Goal: Transaction & Acquisition: Purchase product/service

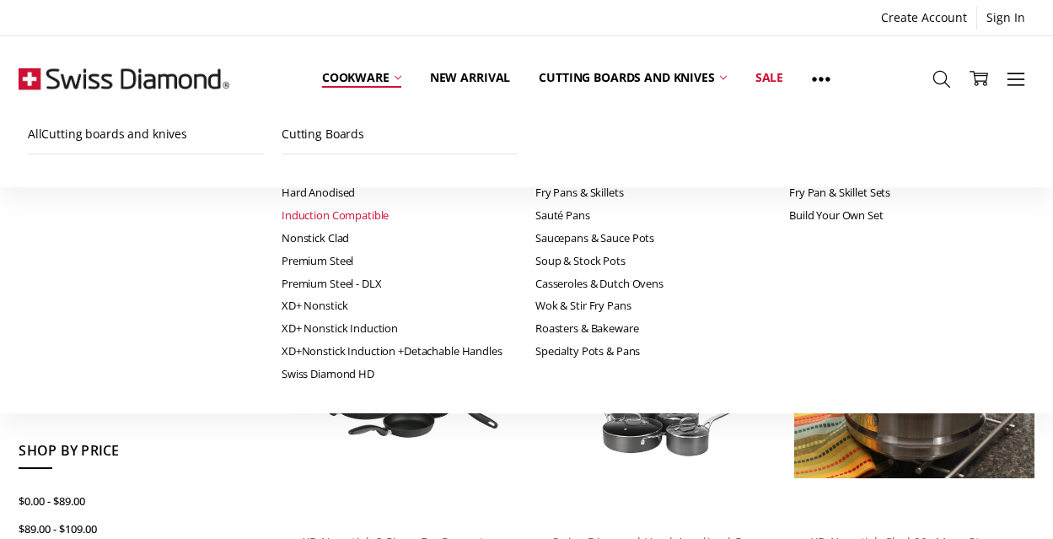
click at [282, 218] on link "Induction Compatible" at bounding box center [400, 215] width 236 height 23
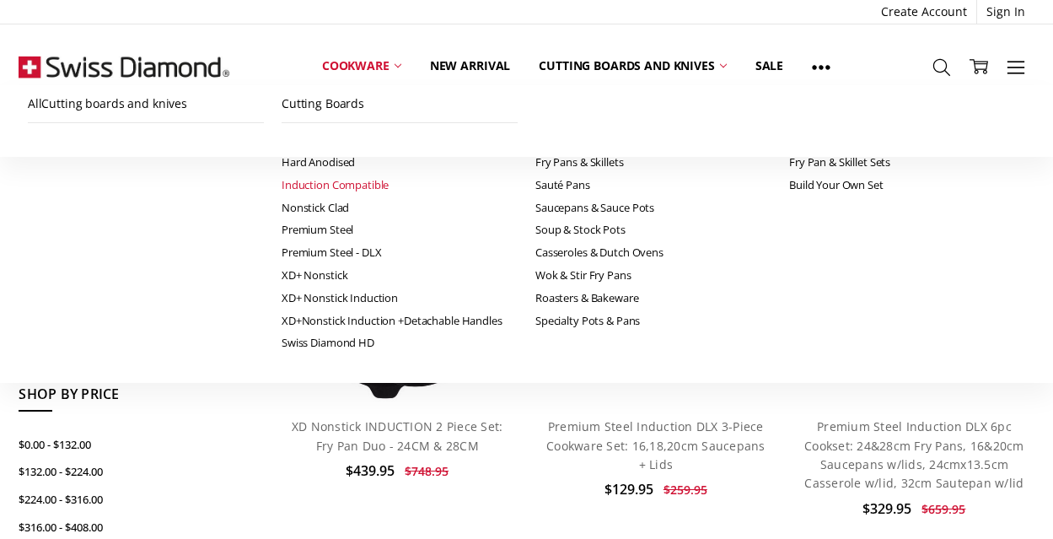
scroll to position [436, 0]
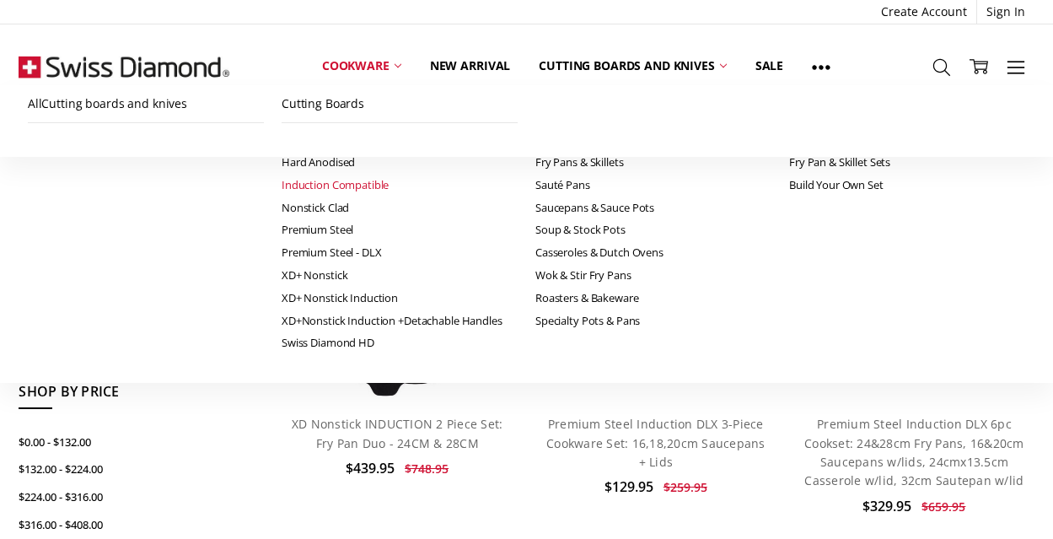
click at [428, 297] on img at bounding box center [397, 280] width 166 height 239
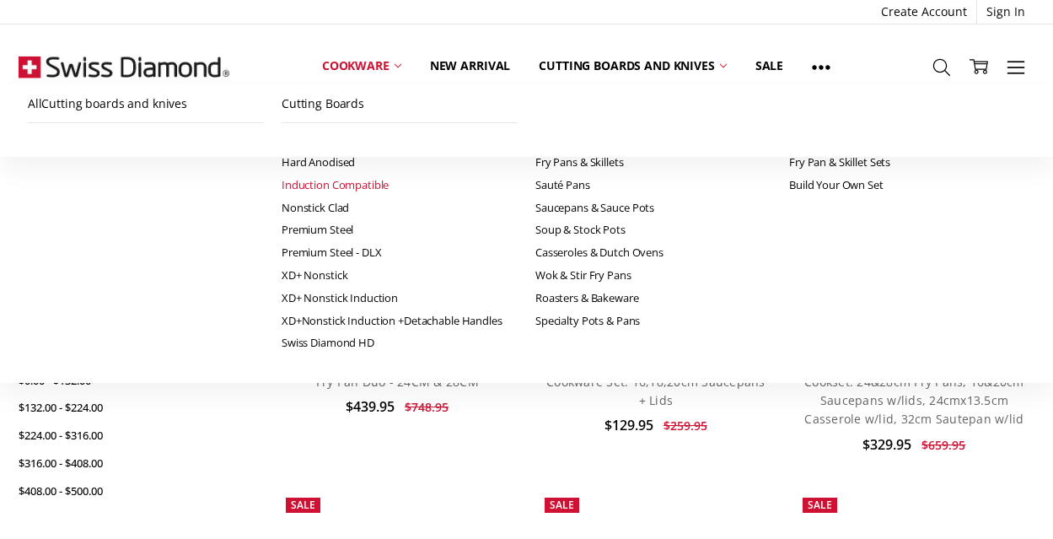
scroll to position [501, 0]
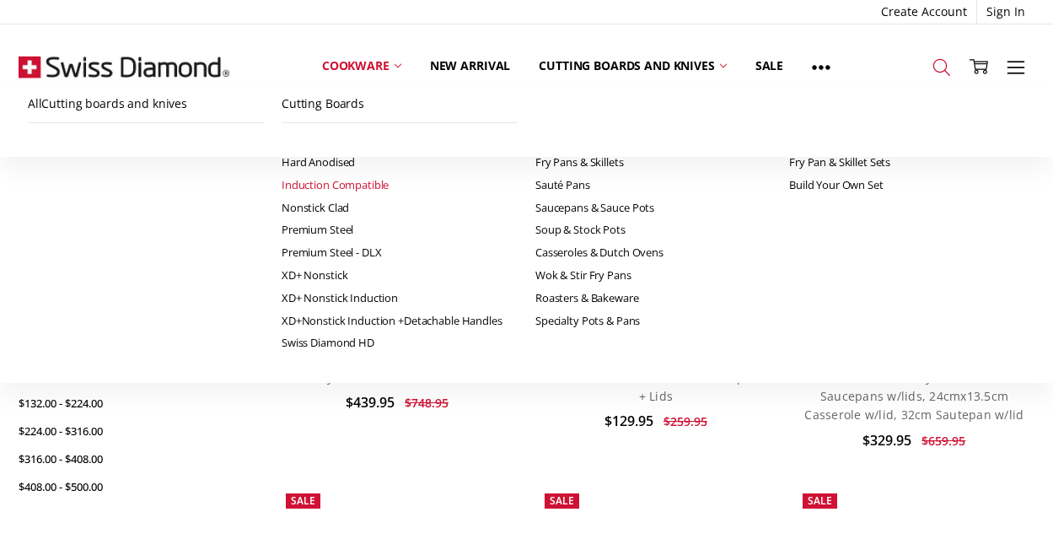
click at [932, 66] on icon at bounding box center [941, 67] width 19 height 19
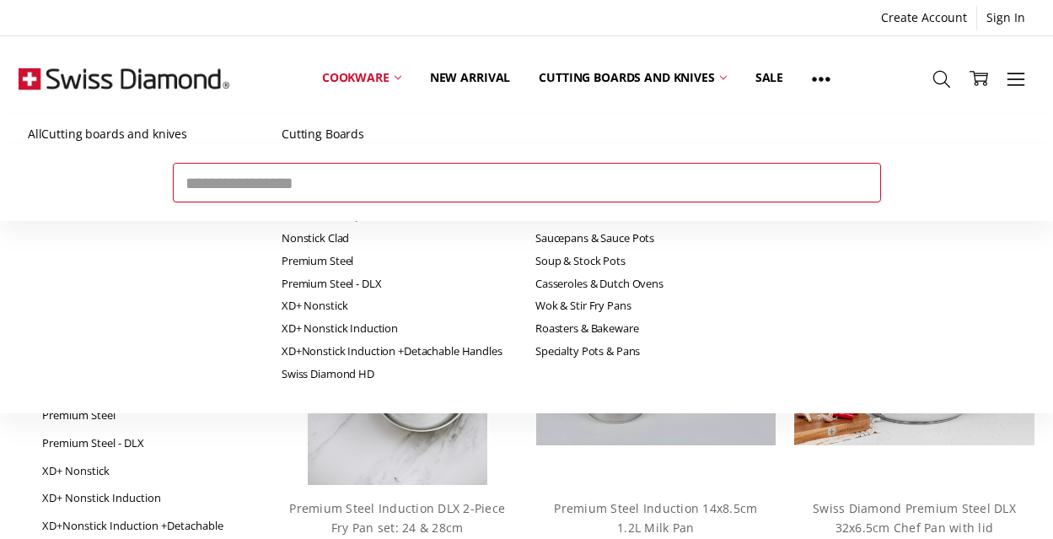
click at [265, 193] on input "Search" at bounding box center [527, 182] width 708 height 39
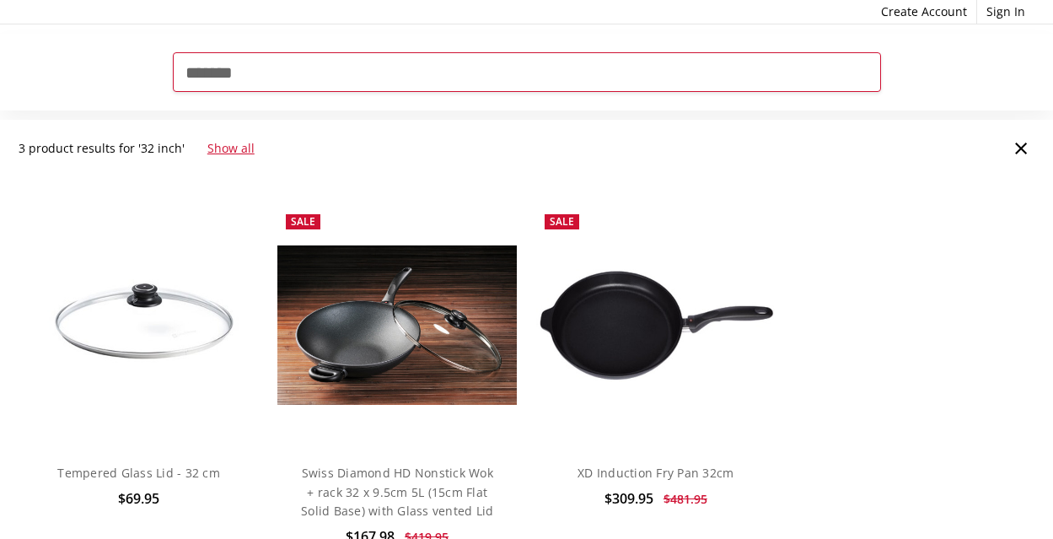
scroll to position [257, 0]
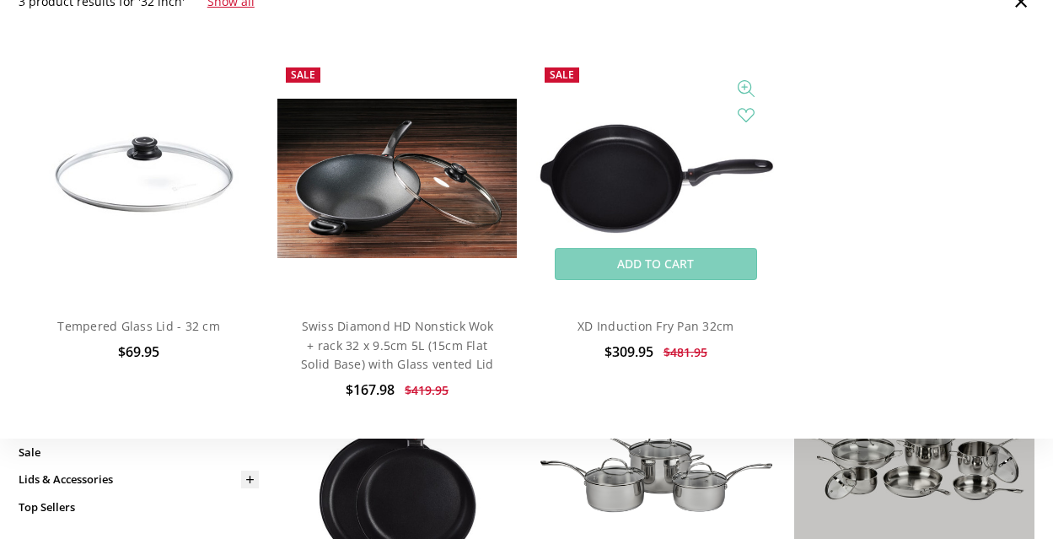
type input "*******"
click at [625, 164] on img at bounding box center [655, 178] width 239 height 113
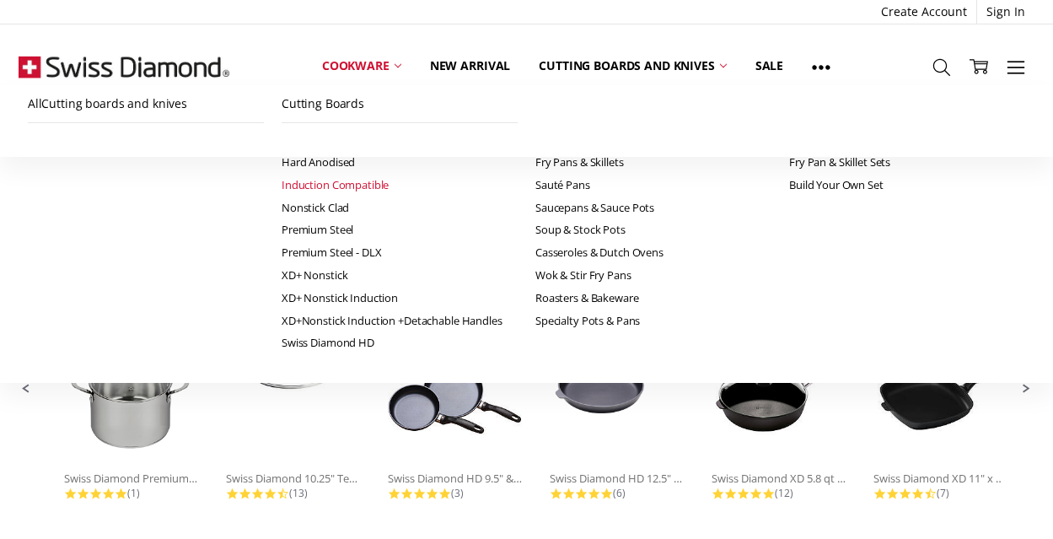
scroll to position [1127, 0]
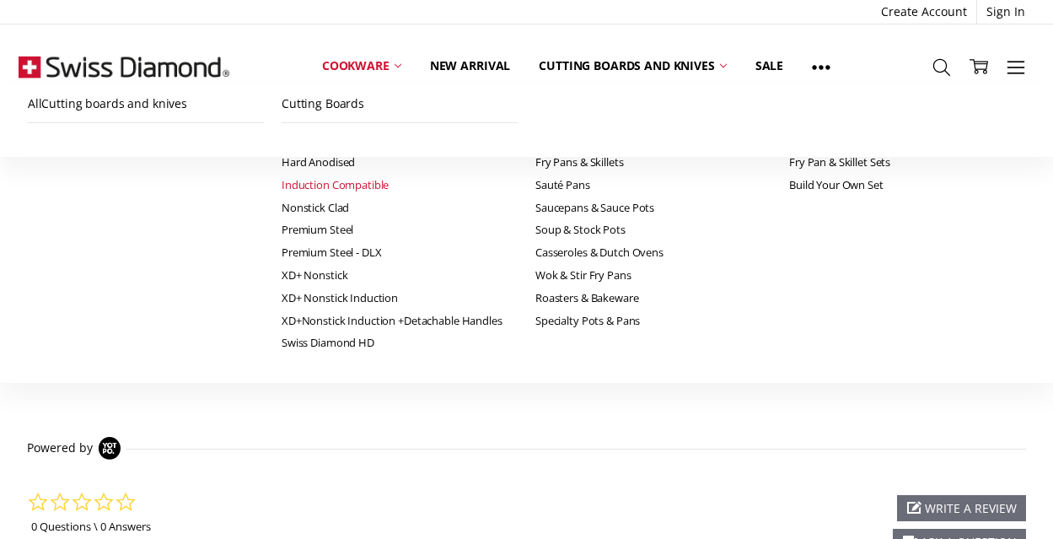
click at [534, 266] on li "Swiss Diamond HD 9.5" & 11"... 5.0 star rating (3)" at bounding box center [455, 291] width 158 height 188
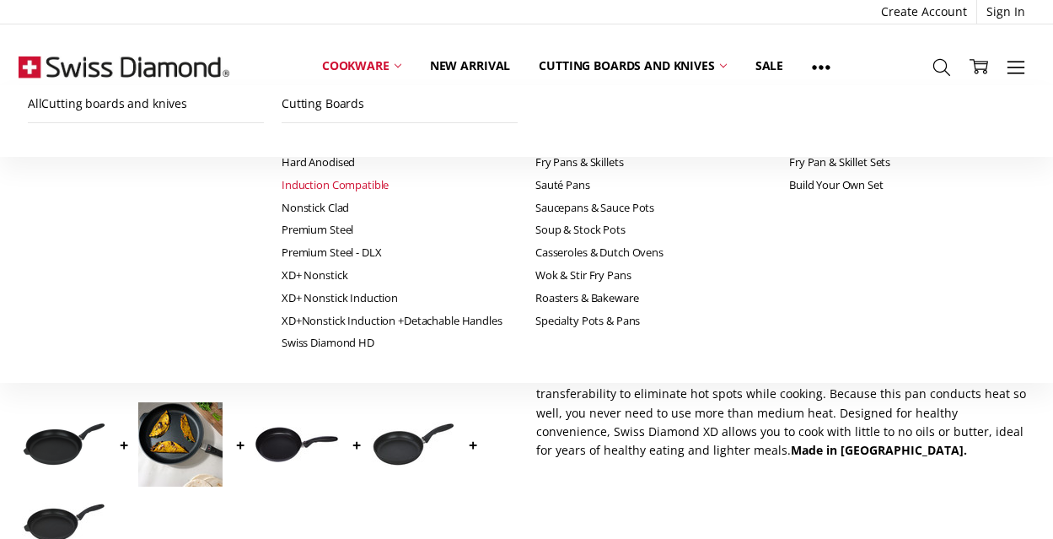
scroll to position [0, 0]
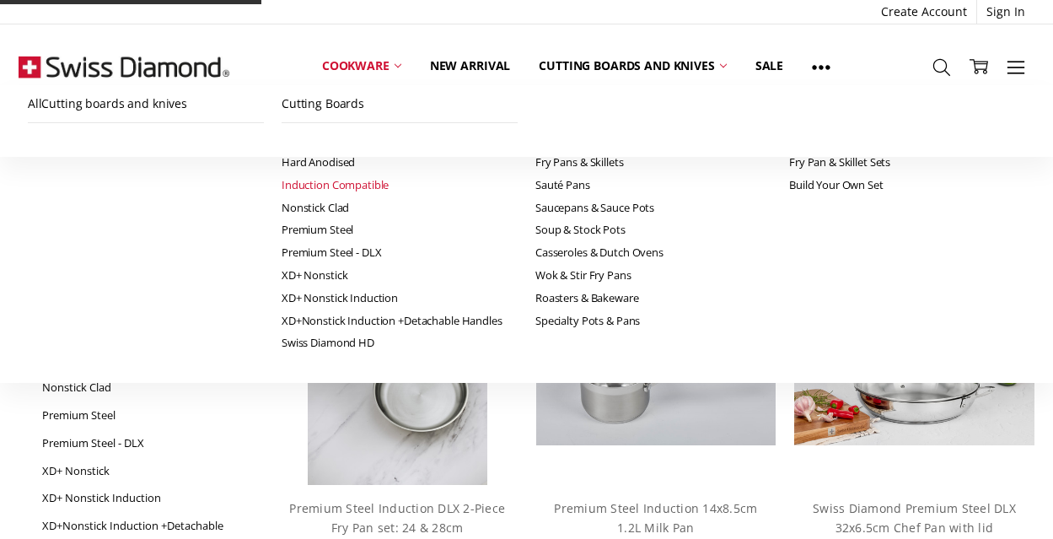
scroll to position [266, 0]
